Goal: Contribute content: Add original content to the website for others to see

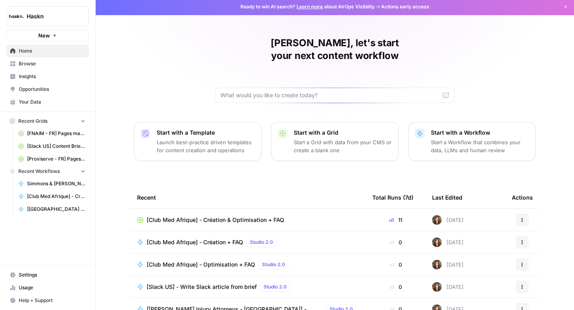
scroll to position [0, 0]
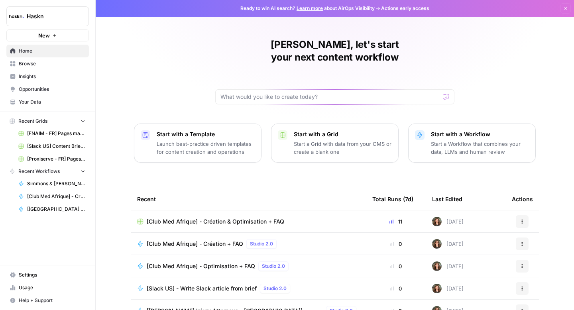
click at [229, 218] on span "[Club Med Afrique] - Création & Optimisation + FAQ" at bounding box center [216, 222] width 138 height 8
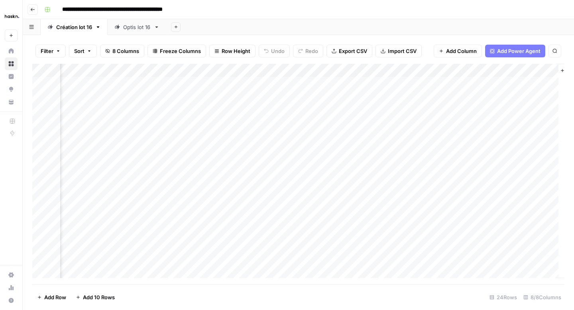
scroll to position [0, 333]
click at [530, 203] on div "Add Column" at bounding box center [298, 174] width 532 height 221
click at [39, 11] on header "**********" at bounding box center [299, 9] width 552 height 19
click at [35, 10] on icon "button" at bounding box center [32, 9] width 5 height 5
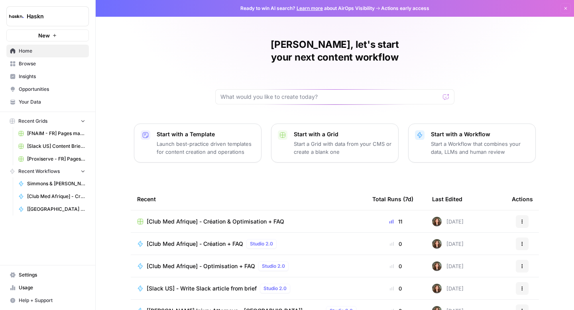
click at [220, 238] on td "[Club Med Afrique] - Création + FAQ Studio 2.0" at bounding box center [248, 244] width 235 height 22
click at [219, 240] on span "[Club Med Afrique] - Création + FAQ" at bounding box center [195, 244] width 97 height 8
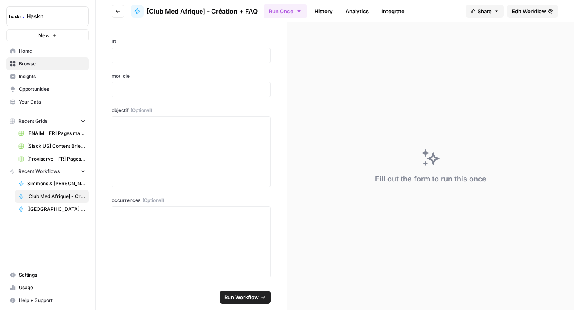
click at [514, 9] on span "Edit Workflow" at bounding box center [529, 11] width 34 height 8
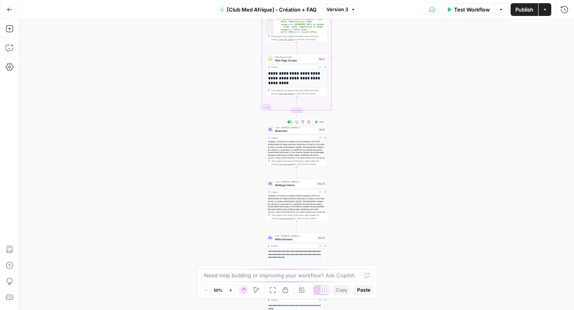
click at [286, 133] on div "LLM · [PERSON_NAME] 4 Rédaction Step 1 Copy step Delete step Add Note Test" at bounding box center [297, 130] width 62 height 10
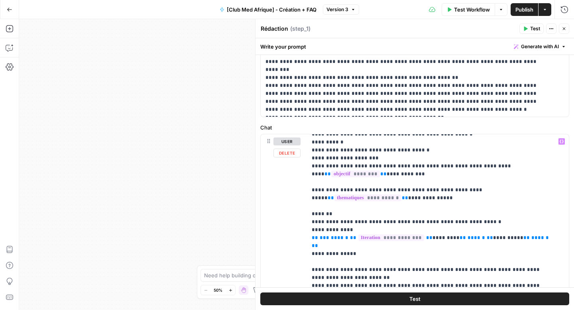
scroll to position [26, 0]
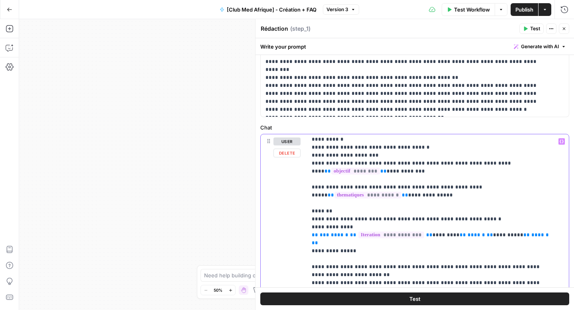
drag, startPoint x: 396, startPoint y: 164, endPoint x: 344, endPoint y: 165, distance: 51.8
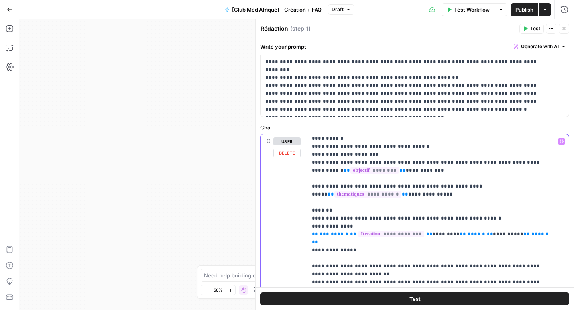
scroll to position [32, 0]
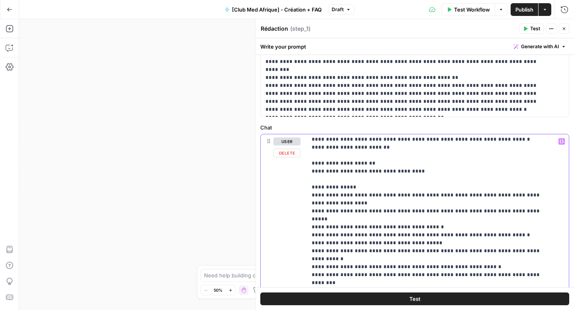
scroll to position [467, 0]
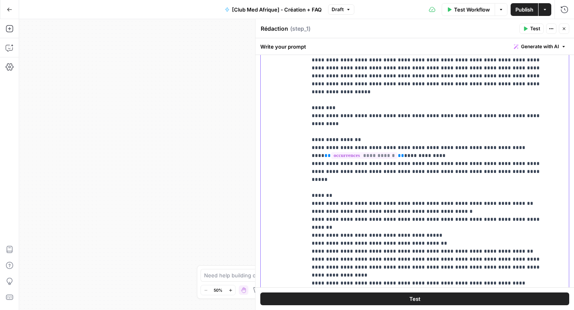
scroll to position [501, 0]
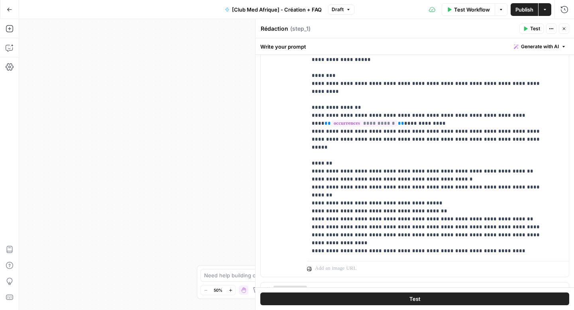
click at [521, 8] on span "Publish" at bounding box center [525, 10] width 18 height 8
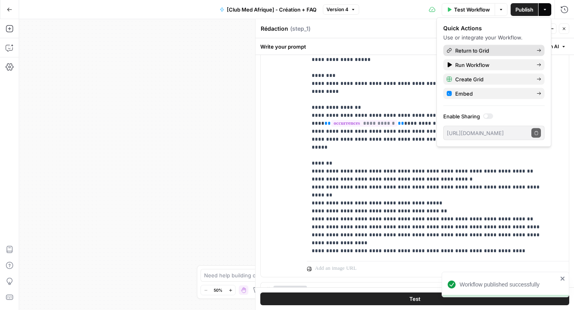
click at [458, 49] on span "Return to Grid" at bounding box center [492, 51] width 75 height 8
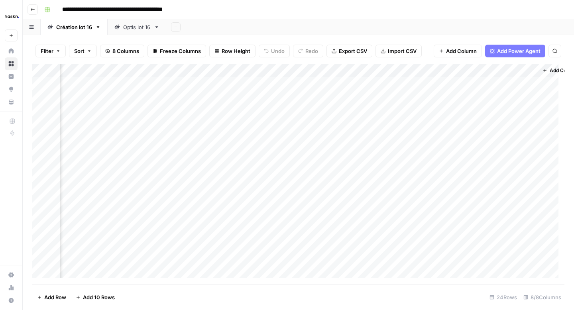
scroll to position [0, 346]
click at [446, 205] on div "Add Column" at bounding box center [298, 174] width 532 height 221
click at [394, 132] on div "Add Column" at bounding box center [298, 174] width 532 height 221
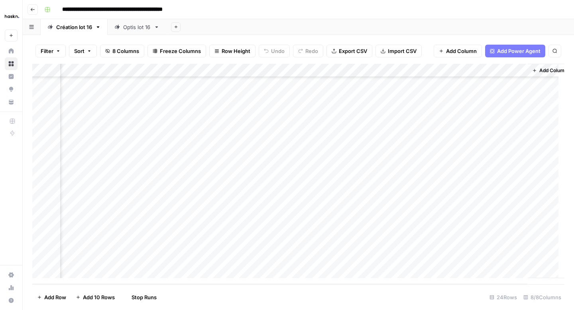
click at [391, 146] on div "Add Column" at bounding box center [298, 174] width 532 height 221
click at [392, 155] on div "Add Column" at bounding box center [298, 174] width 532 height 221
click at [391, 169] on div "Add Column" at bounding box center [298, 174] width 532 height 221
click at [506, 189] on div "Add Column" at bounding box center [298, 174] width 532 height 221
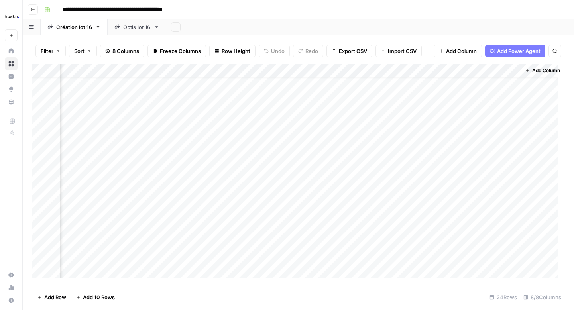
click at [503, 199] on div "Add Column" at bounding box center [298, 174] width 532 height 221
click at [508, 149] on div "Add Column" at bounding box center [298, 174] width 532 height 221
click at [507, 163] on div "Add Column" at bounding box center [298, 174] width 532 height 221
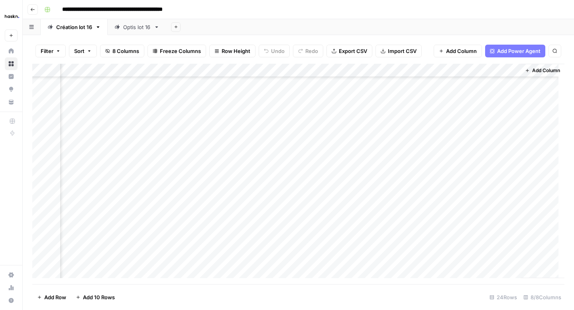
click at [508, 150] on div "Add Column" at bounding box center [298, 174] width 532 height 221
click at [508, 134] on div "Add Column" at bounding box center [298, 174] width 532 height 221
click at [506, 173] on div "Add Column" at bounding box center [298, 174] width 532 height 221
click at [508, 185] on div "Add Column" at bounding box center [298, 174] width 532 height 221
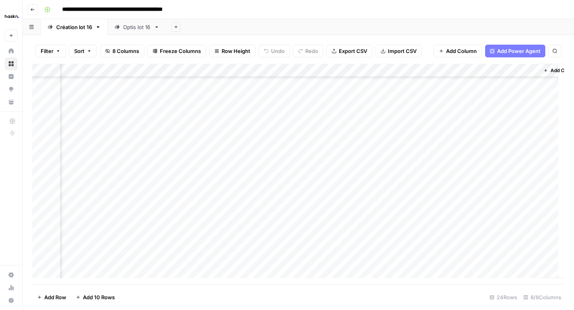
scroll to position [114, 349]
click at [388, 199] on div "Add Column" at bounding box center [298, 174] width 532 height 221
click at [389, 217] on div "Add Column" at bounding box center [298, 174] width 532 height 221
click at [392, 228] on div "Add Column" at bounding box center [298, 174] width 532 height 221
click at [391, 238] on div "Add Column" at bounding box center [298, 174] width 532 height 221
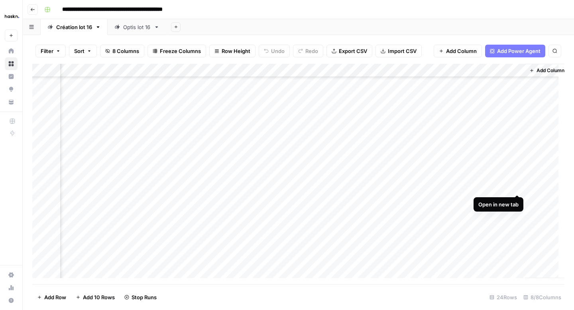
click at [519, 187] on div "Add Column" at bounding box center [298, 174] width 532 height 221
click at [513, 172] on div "Add Column" at bounding box center [298, 174] width 532 height 221
click at [378, 199] on div "Add Column" at bounding box center [298, 174] width 532 height 221
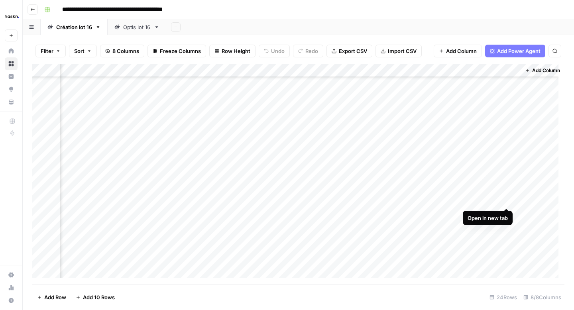
click at [505, 199] on div "Add Column" at bounding box center [298, 174] width 532 height 221
